Goal: Find contact information: Find contact information

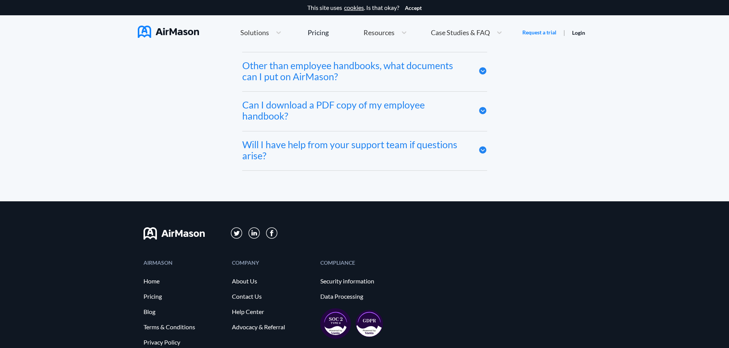
scroll to position [4254, 0]
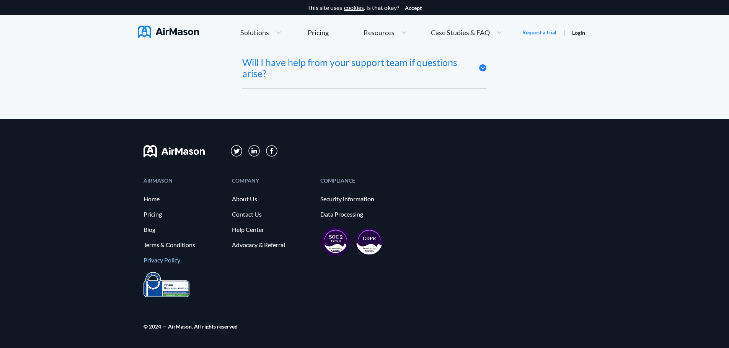
click at [173, 260] on link "Privacy Policy" at bounding box center [183, 260] width 81 height 7
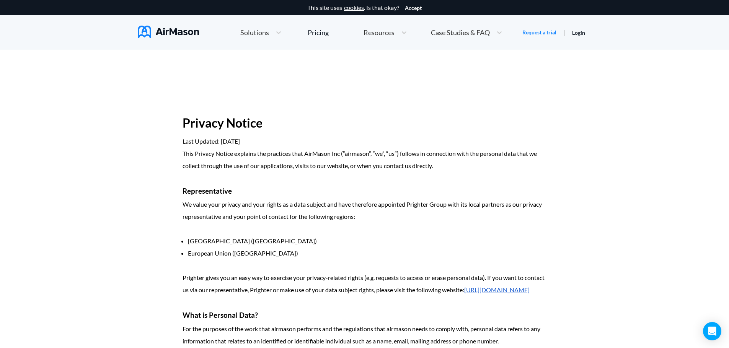
scroll to position [1424, 0]
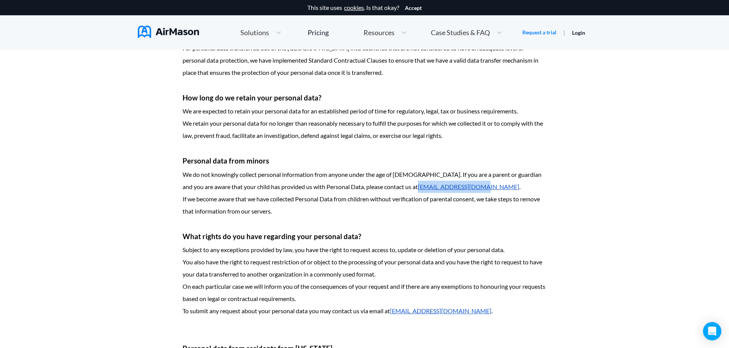
drag, startPoint x: 434, startPoint y: 198, endPoint x: 371, endPoint y: 204, distance: 63.0
click at [371, 193] on p "We do not knowingly collect personal information from anyone under the age of […" at bounding box center [364, 181] width 364 height 24
copy link "[EMAIL_ADDRESS][DOMAIN_NAME]"
click at [162, 29] on img at bounding box center [168, 32] width 61 height 12
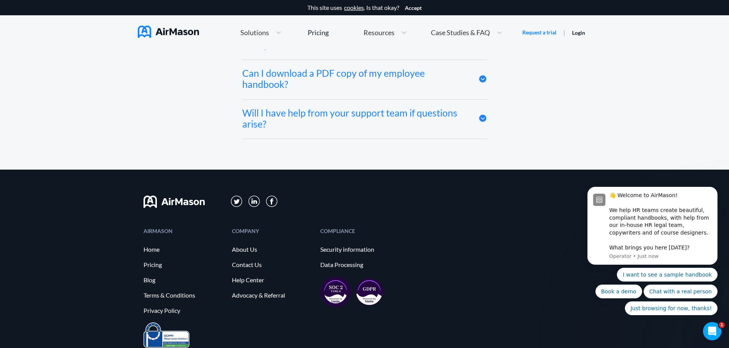
scroll to position [4254, 0]
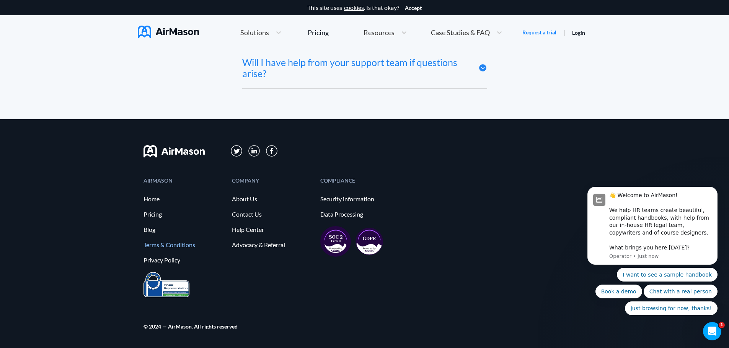
click at [156, 245] on link "Terms & Conditions" at bounding box center [183, 245] width 81 height 7
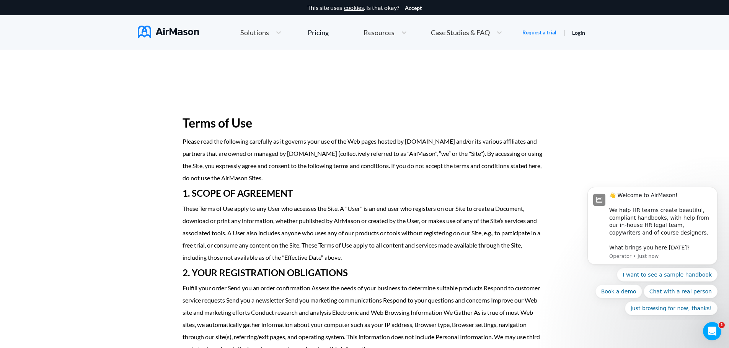
scroll to position [3376, 0]
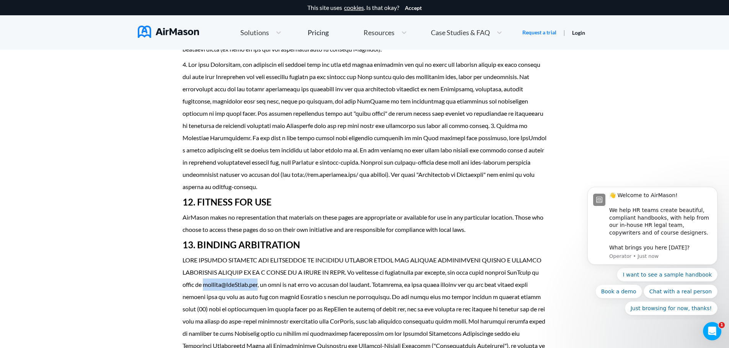
drag, startPoint x: 213, startPoint y: 199, endPoint x: 276, endPoint y: 195, distance: 62.5
copy p "[EMAIL_ADDRESS][DOMAIN_NAME]"
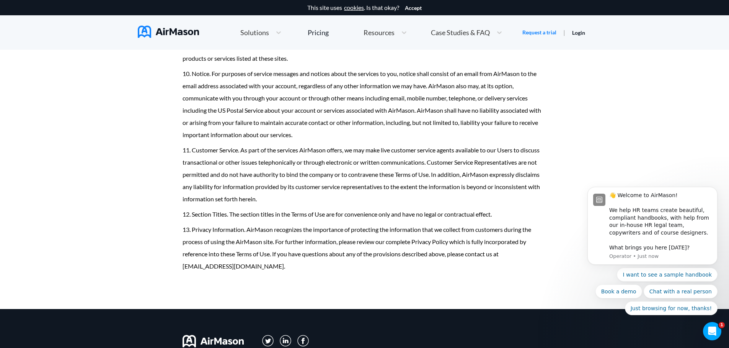
scroll to position [4337, 0]
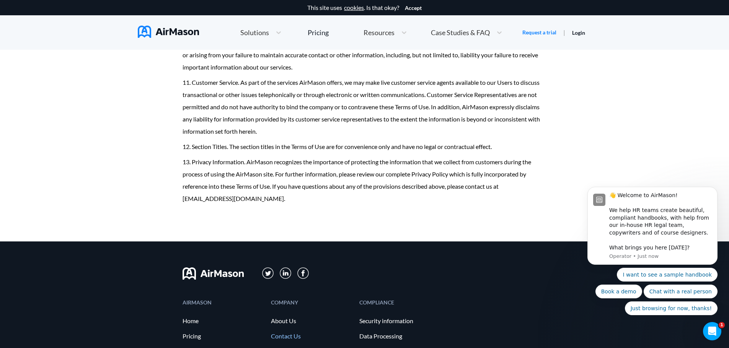
click at [293, 333] on link "Contact Us" at bounding box center [311, 336] width 81 height 7
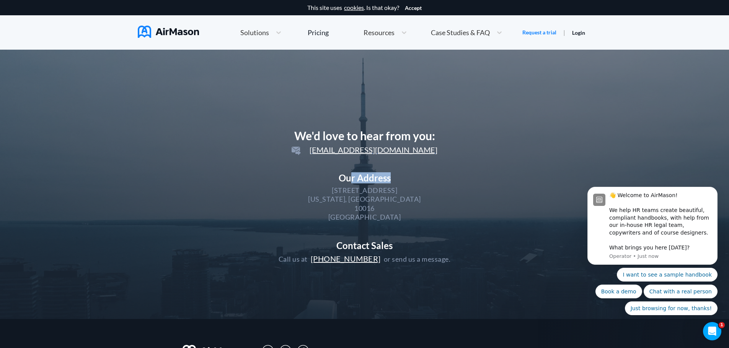
drag, startPoint x: 421, startPoint y: 156, endPoint x: 351, endPoint y: 155, distance: 70.0
click at [351, 155] on div "We'd love to hear from you: [EMAIL_ADDRESS][DOMAIN_NAME] Our Address [STREET_AD…" at bounding box center [364, 196] width 172 height 135
drag, startPoint x: 436, startPoint y: 147, endPoint x: 336, endPoint y: 152, distance: 100.3
click at [336, 152] on div "We'd love to hear from you: [EMAIL_ADDRESS][DOMAIN_NAME] Our Address [STREET_AD…" at bounding box center [364, 196] width 172 height 135
copy span "[EMAIL_ADDRESS][DOMAIN_NAME]"
